Goal: Task Accomplishment & Management: Manage account settings

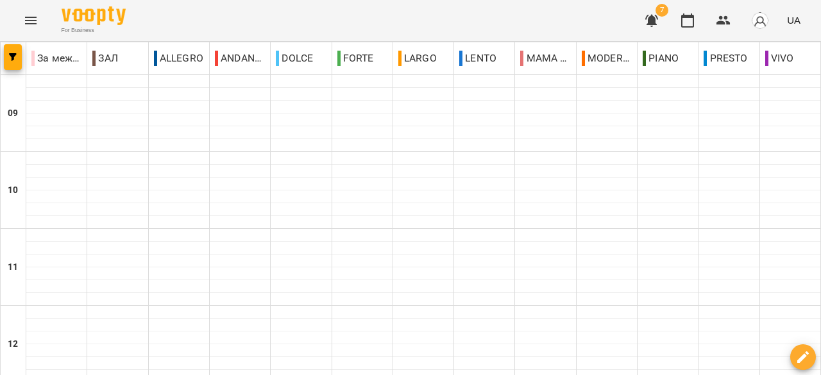
scroll to position [256, 0]
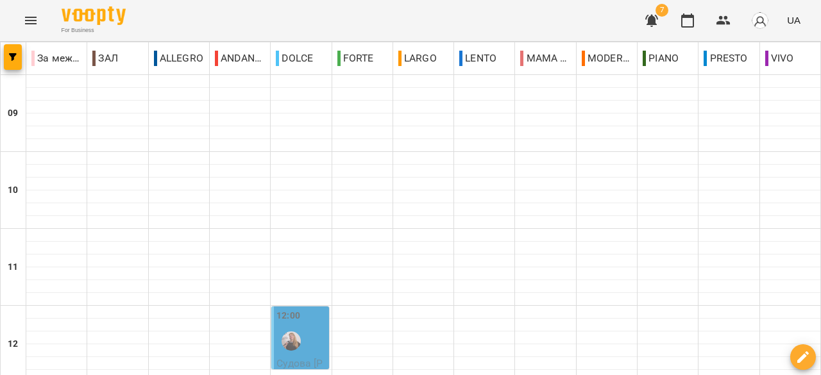
scroll to position [451, 0]
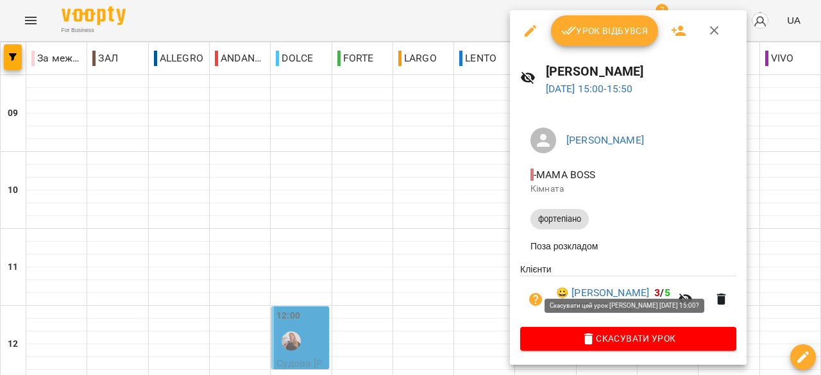
click at [628, 339] on span "Скасувати Урок" at bounding box center [628, 338] width 196 height 15
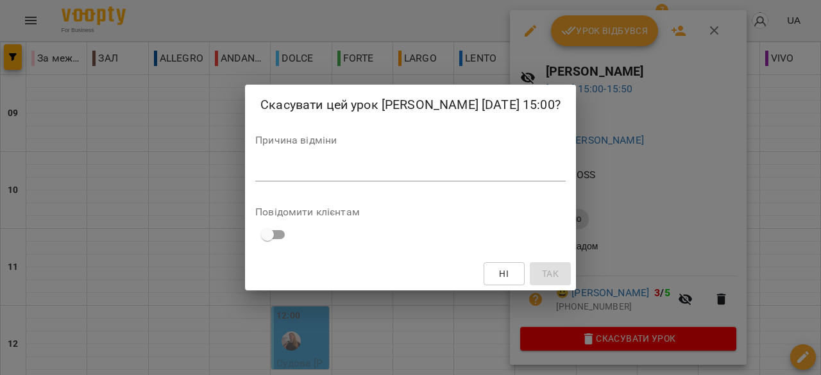
click at [255, 176] on textarea at bounding box center [410, 171] width 310 height 12
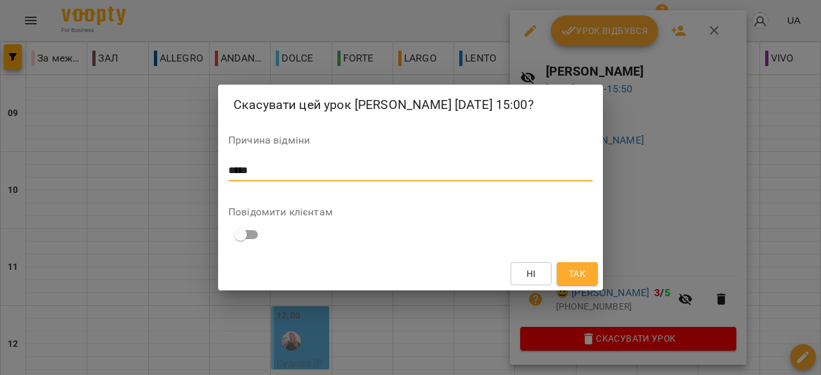
type textarea "****"
click at [569, 281] on span "Так" at bounding box center [577, 273] width 17 height 15
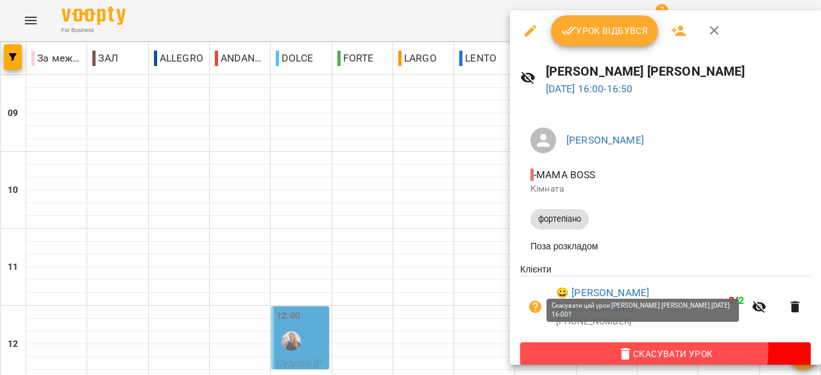
click at [642, 346] on span "Скасувати Урок" at bounding box center [665, 353] width 270 height 15
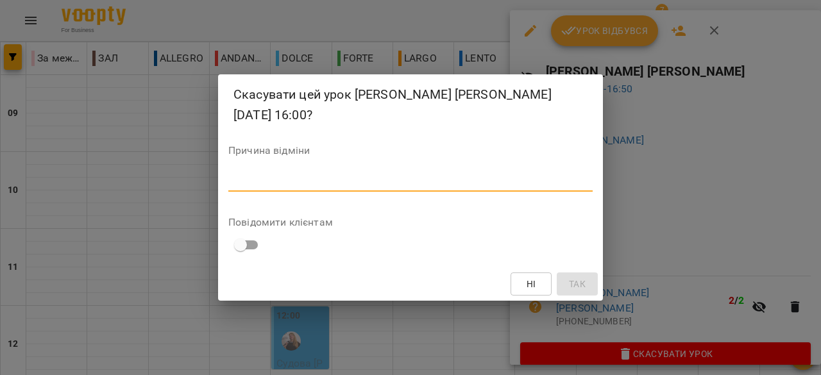
click at [241, 180] on textarea at bounding box center [410, 181] width 364 height 12
type textarea "*******"
click at [581, 280] on span "Так" at bounding box center [577, 283] width 17 height 15
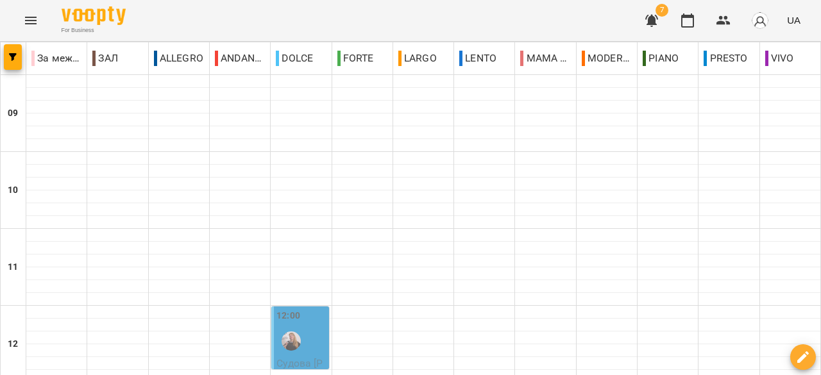
scroll to position [708, 0]
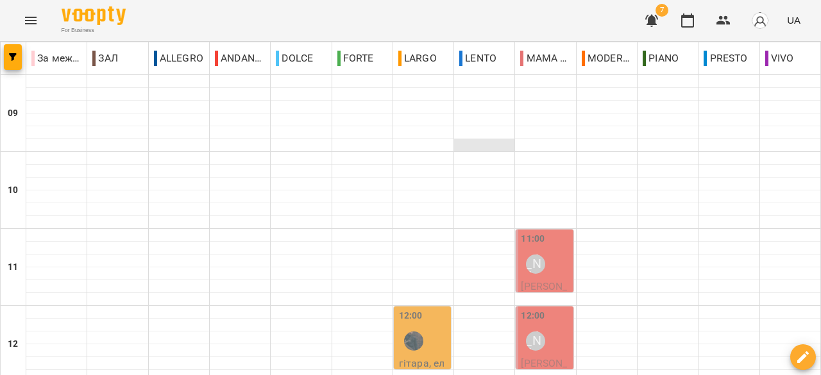
scroll to position [128, 0]
click at [551, 232] on div "11:00 [PERSON_NAME]" at bounding box center [545, 255] width 49 height 47
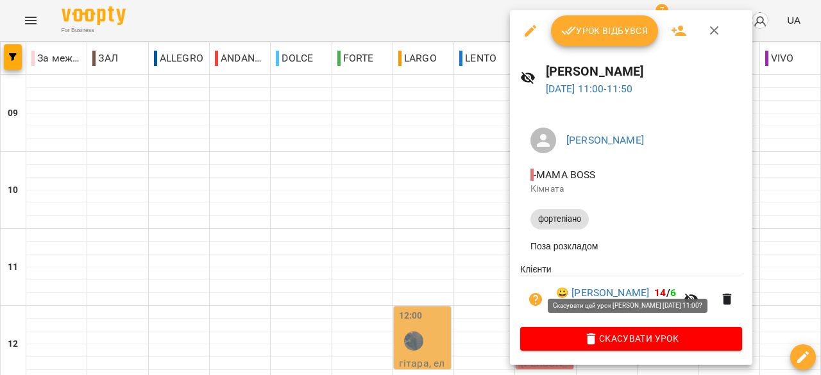
click at [641, 340] on span "Скасувати Урок" at bounding box center [630, 338] width 201 height 15
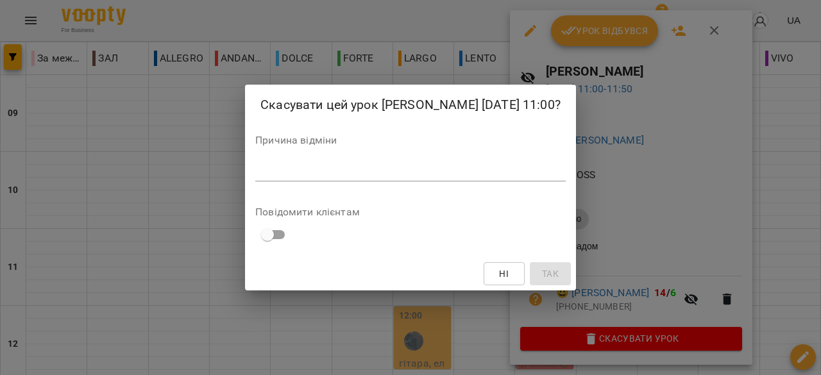
click at [255, 177] on textarea at bounding box center [410, 171] width 310 height 12
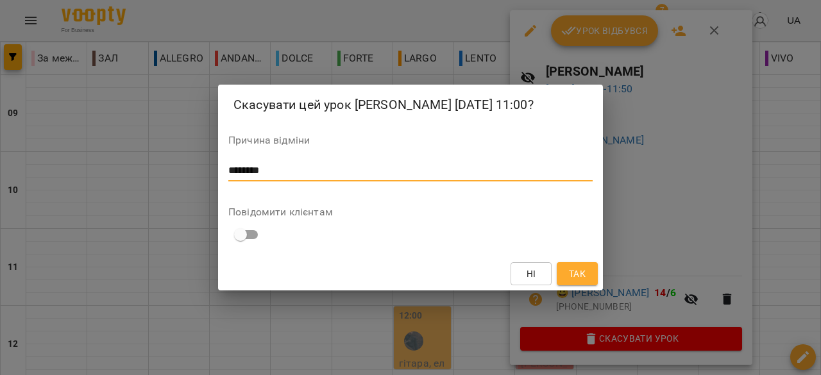
type textarea "********"
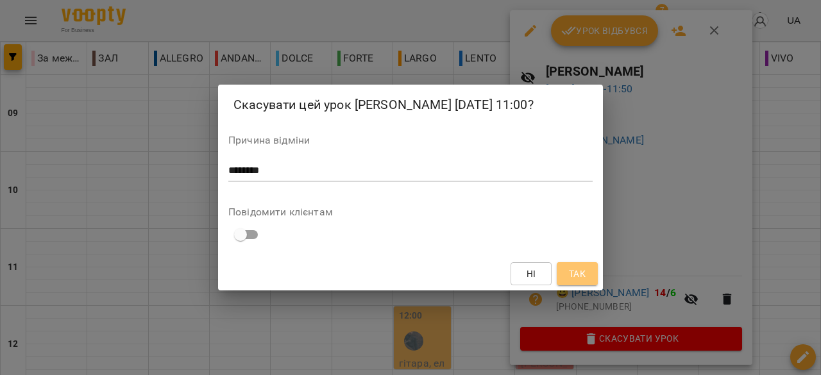
click at [567, 281] on span "Так" at bounding box center [577, 273] width 21 height 15
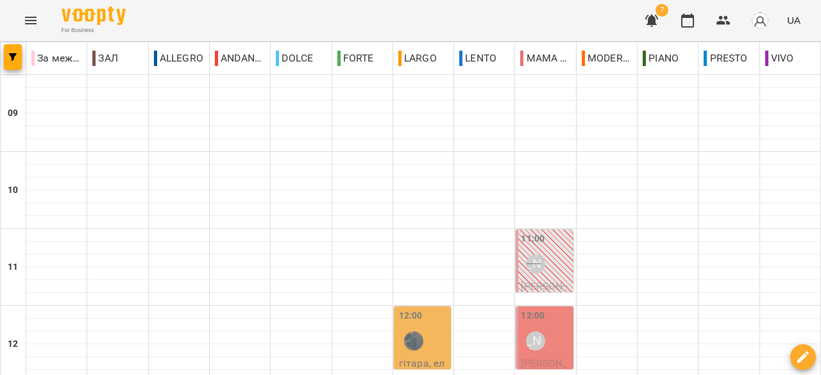
click at [556, 309] on div "12:00 [PERSON_NAME]" at bounding box center [545, 332] width 49 height 47
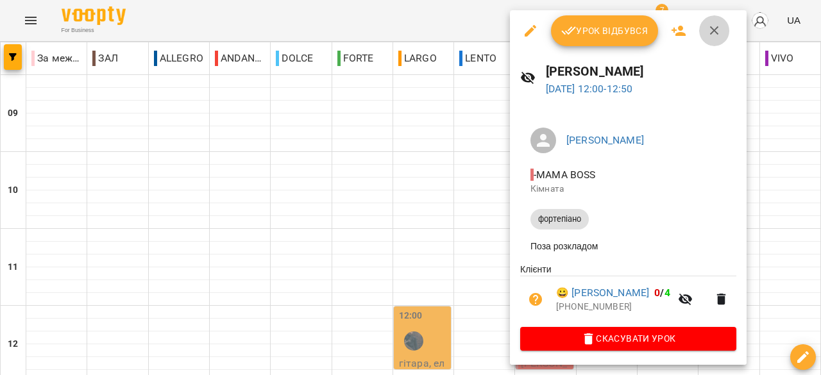
click at [718, 31] on icon "button" at bounding box center [714, 30] width 15 height 15
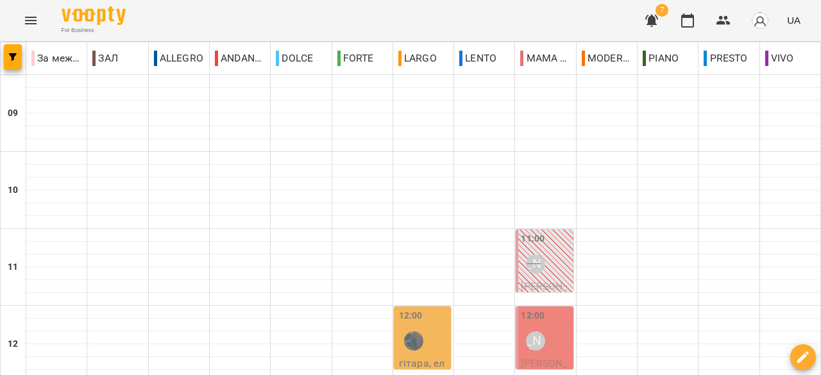
scroll to position [321, 0]
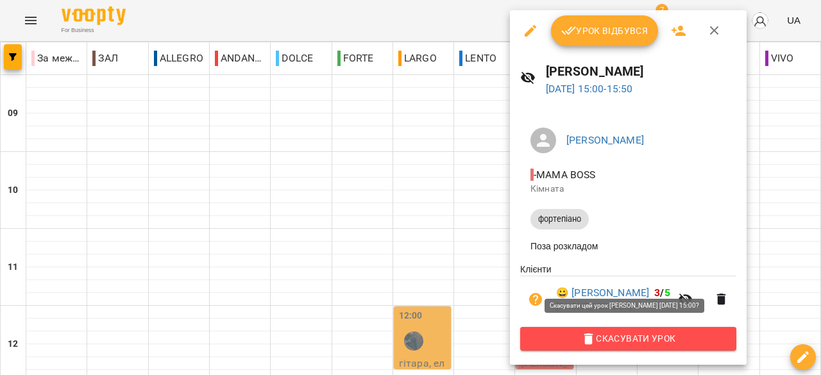
click at [649, 337] on span "Скасувати Урок" at bounding box center [628, 338] width 196 height 15
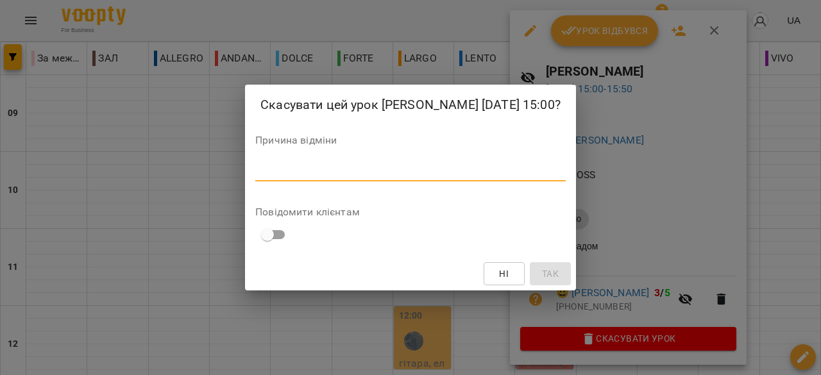
click at [255, 177] on textarea at bounding box center [410, 171] width 310 height 12
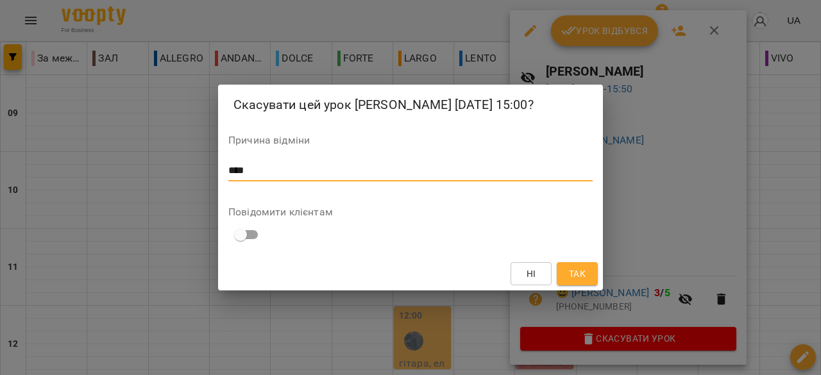
type textarea "****"
click at [578, 281] on span "Так" at bounding box center [577, 273] width 17 height 15
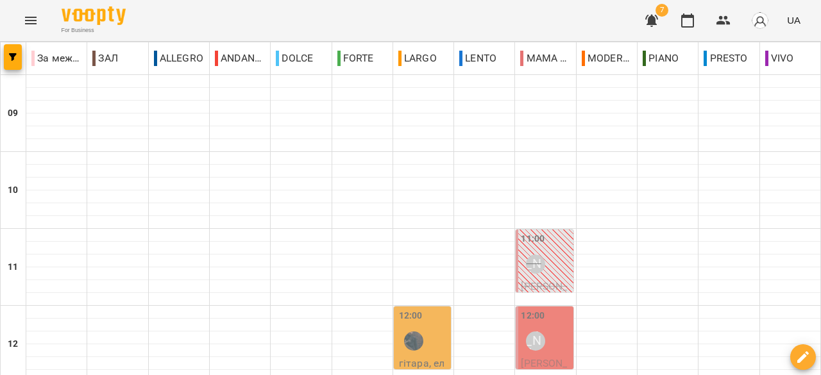
scroll to position [513, 0]
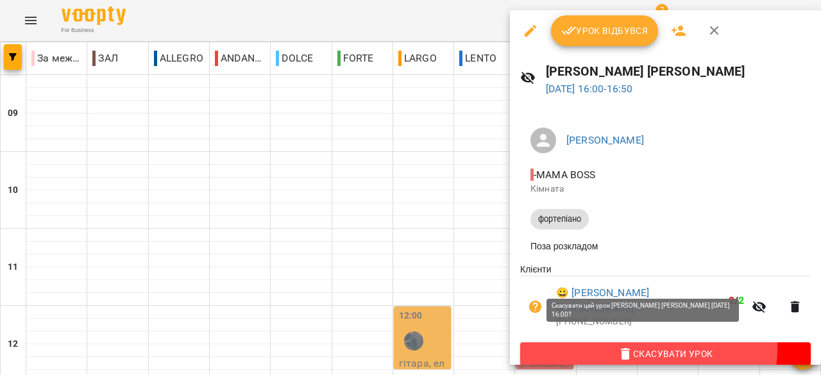
click at [648, 346] on span "Скасувати Урок" at bounding box center [665, 353] width 270 height 15
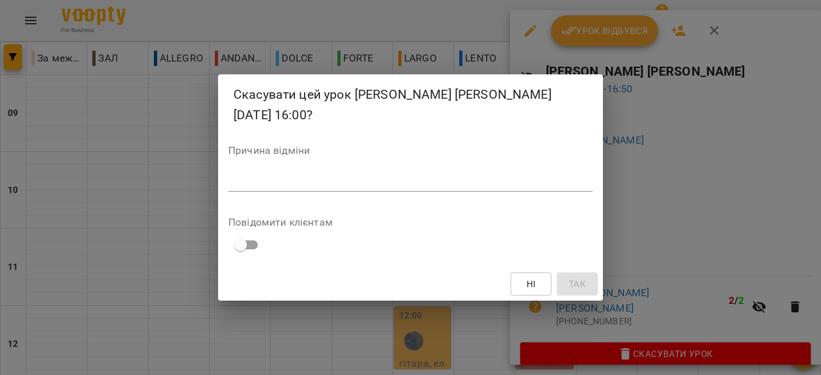
click at [240, 181] on textarea at bounding box center [410, 181] width 364 height 12
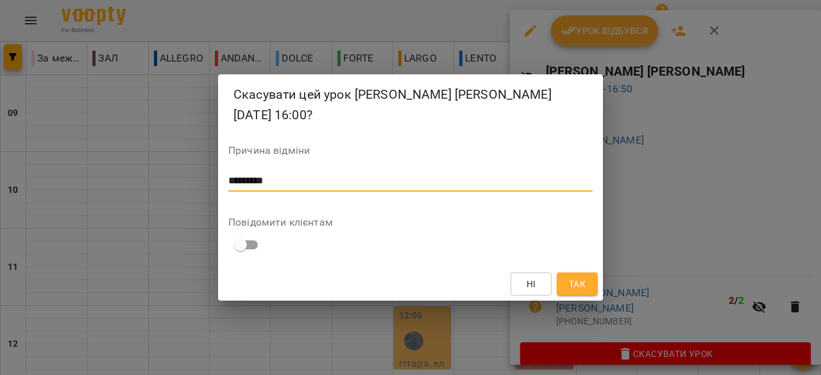
type textarea "*********"
click at [588, 281] on button "Так" at bounding box center [577, 283] width 41 height 23
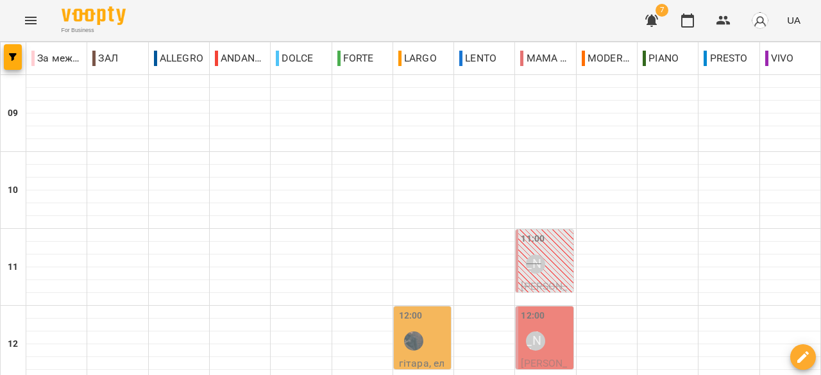
scroll to position [708, 0]
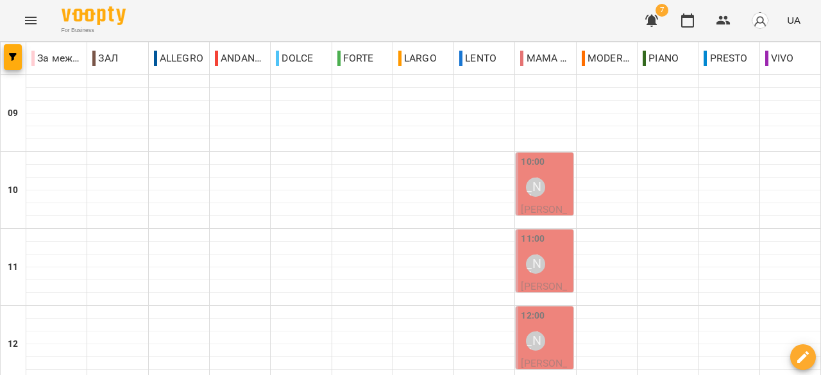
scroll to position [385, 0]
